Goal: Task Accomplishment & Management: Complete application form

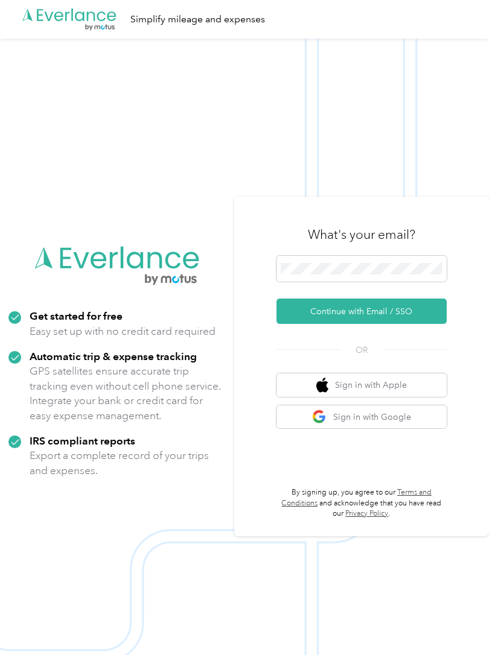
click at [428, 324] on button "Continue with Email / SSO" at bounding box center [361, 311] width 170 height 25
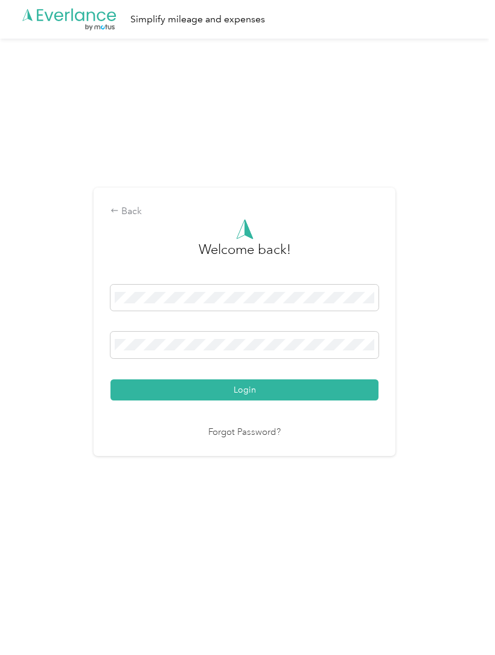
click at [335, 401] on button "Login" at bounding box center [244, 390] width 268 height 21
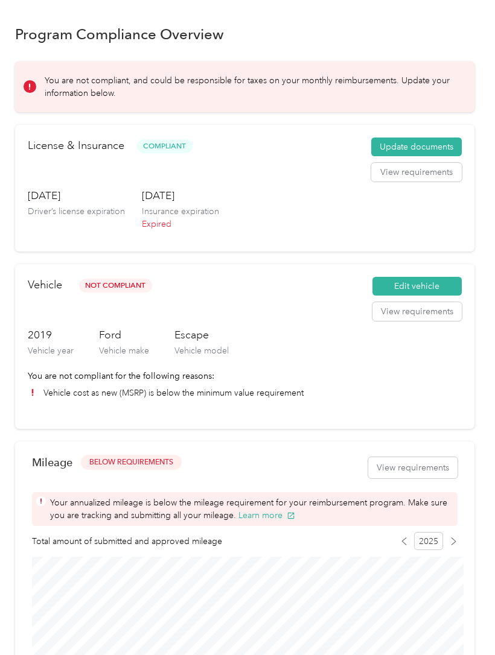
click at [447, 151] on button "Update documents" at bounding box center [416, 147] width 91 height 19
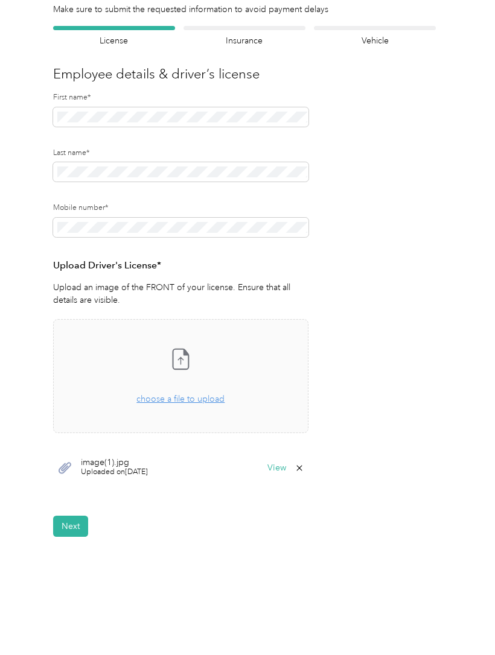
scroll to position [66, 0]
click at [211, 401] on span "choose a file to upload" at bounding box center [180, 400] width 88 height 10
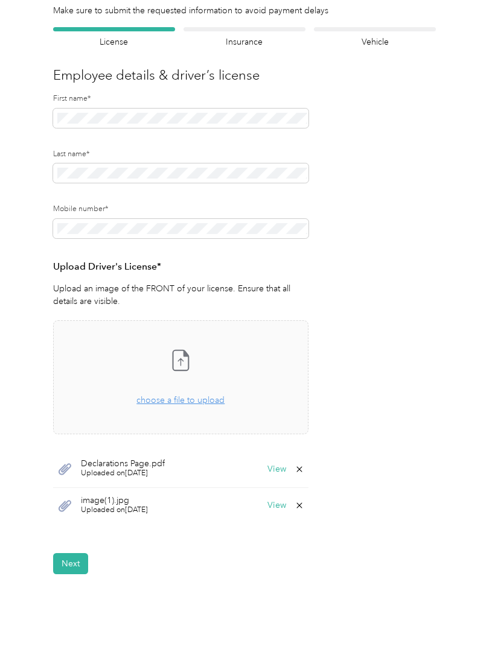
click at [304, 501] on icon at bounding box center [299, 506] width 10 height 10
click at [279, 515] on button "Yes" at bounding box center [273, 512] width 24 height 19
click at [68, 521] on button "Next" at bounding box center [70, 527] width 35 height 21
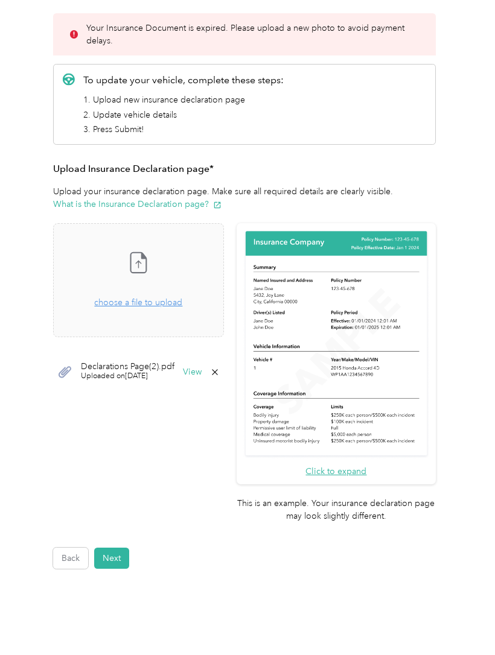
scroll to position [145, 0]
click at [106, 367] on span "Declarations Page(2).pdf" at bounding box center [128, 367] width 94 height 8
click at [63, 374] on icon at bounding box center [65, 372] width 13 height 11
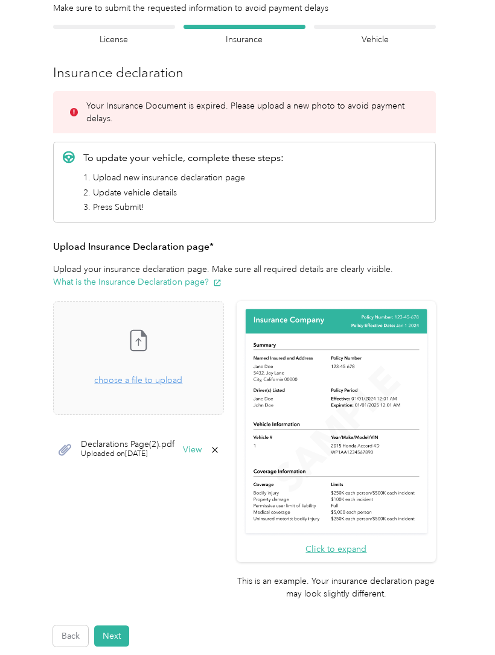
scroll to position [68, 0]
click at [131, 377] on span "choose a file to upload" at bounding box center [138, 380] width 88 height 10
click at [114, 626] on button "Next" at bounding box center [111, 636] width 35 height 21
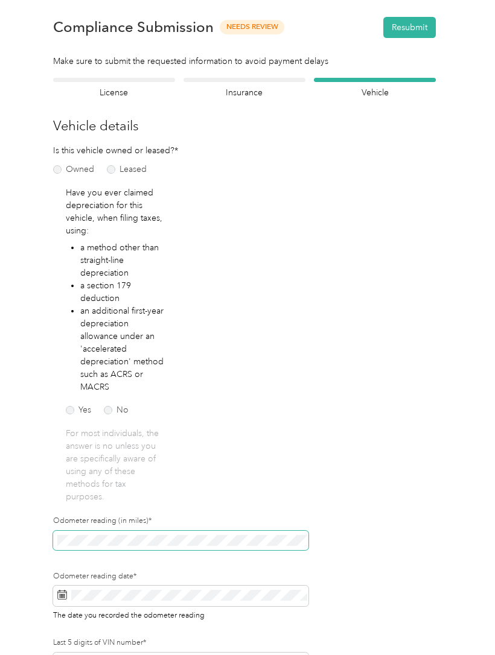
scroll to position [57, 0]
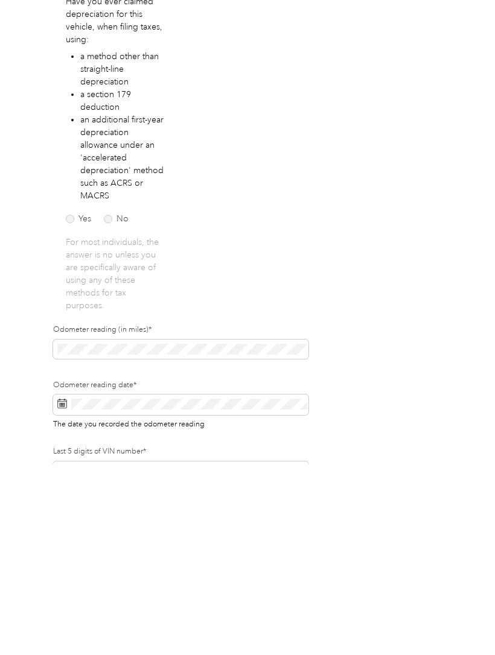
click at [124, 571] on div "Odometer reading date* The date you recorded the odometer reading" at bounding box center [180, 604] width 255 height 67
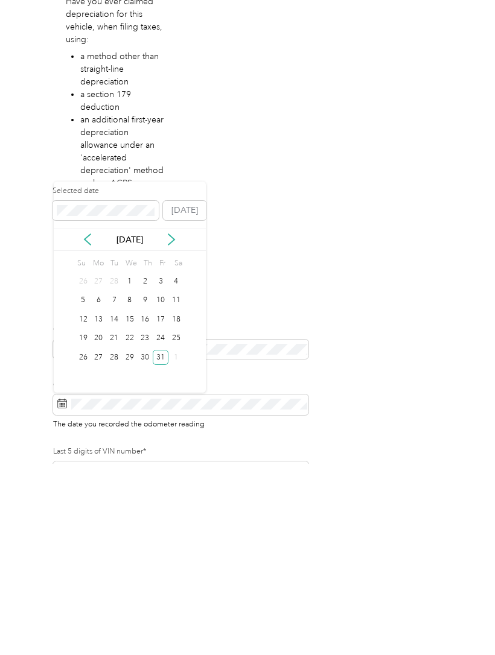
click at [170, 425] on icon at bounding box center [171, 431] width 12 height 12
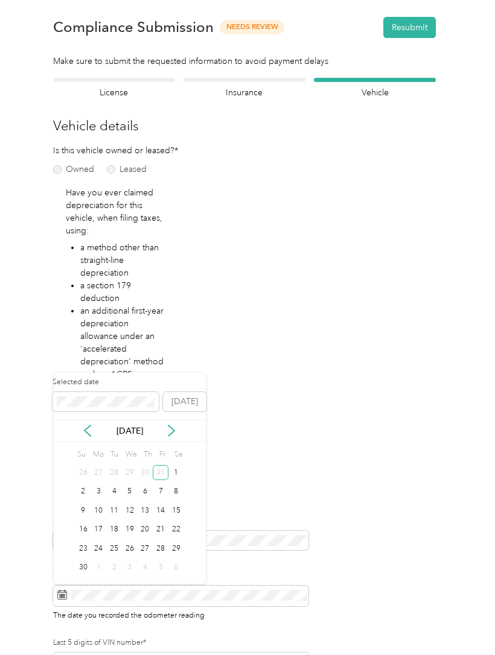
click at [170, 425] on icon at bounding box center [171, 431] width 12 height 12
click at [168, 420] on div "[DATE]" at bounding box center [130, 431] width 152 height 22
click at [188, 392] on button "[DATE]" at bounding box center [184, 401] width 43 height 19
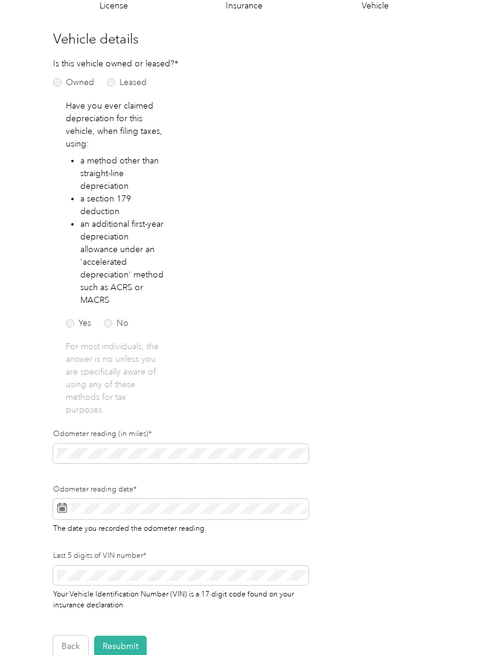
scroll to position [104, 0]
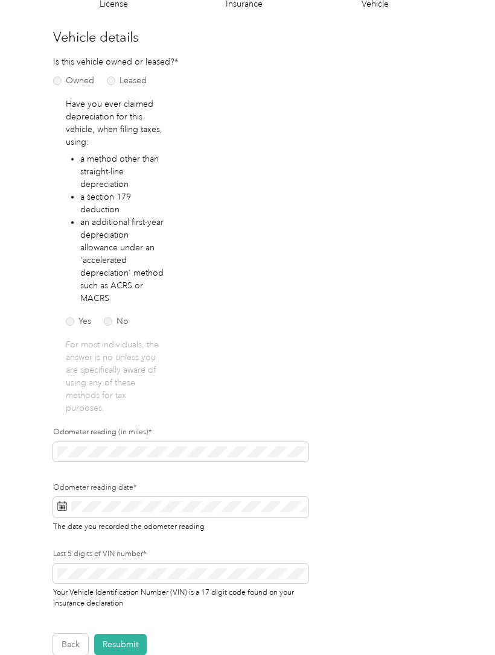
click at [131, 644] on button "Resubmit" at bounding box center [120, 644] width 52 height 21
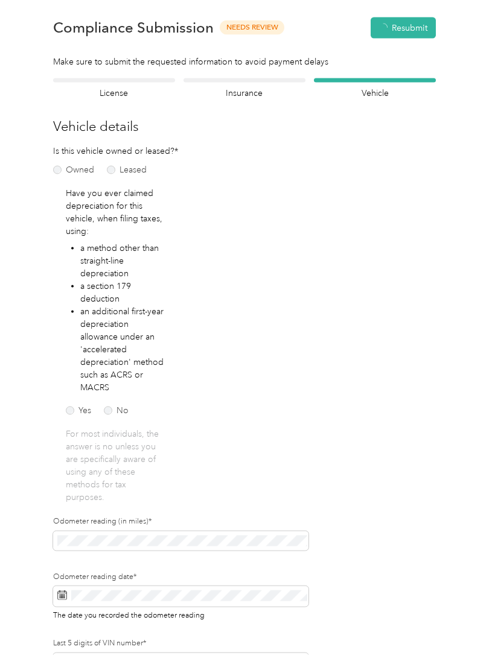
scroll to position [1, 0]
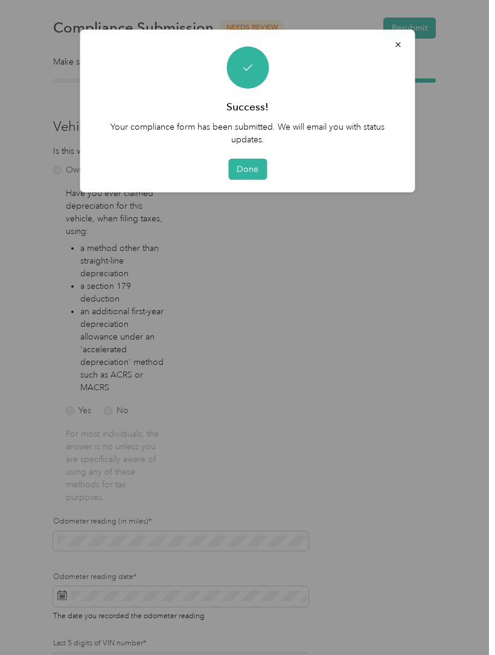
click at [259, 167] on button "Done" at bounding box center [247, 169] width 39 height 21
